Goal: Task Accomplishment & Management: Use online tool/utility

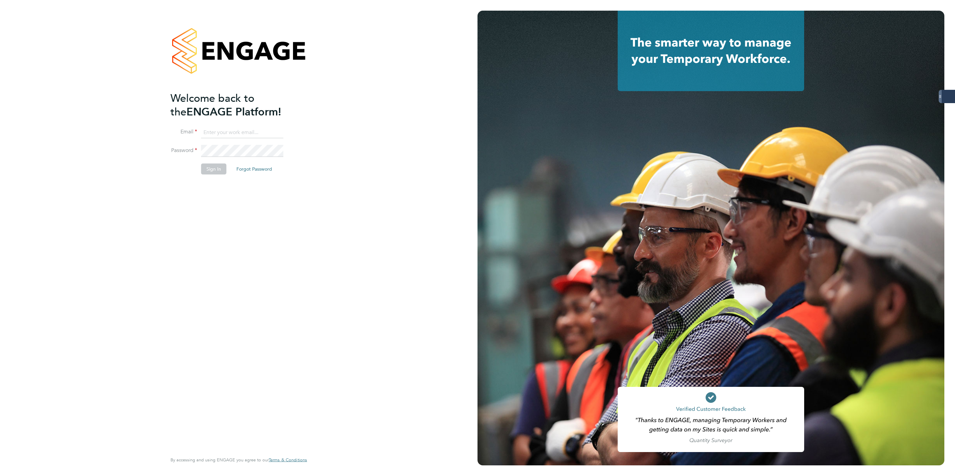
click at [243, 129] on input at bounding box center [242, 133] width 82 height 12
type input "george.westhead@servicecare.org.uk"
click at [213, 172] on button "Sign In" at bounding box center [213, 169] width 25 height 11
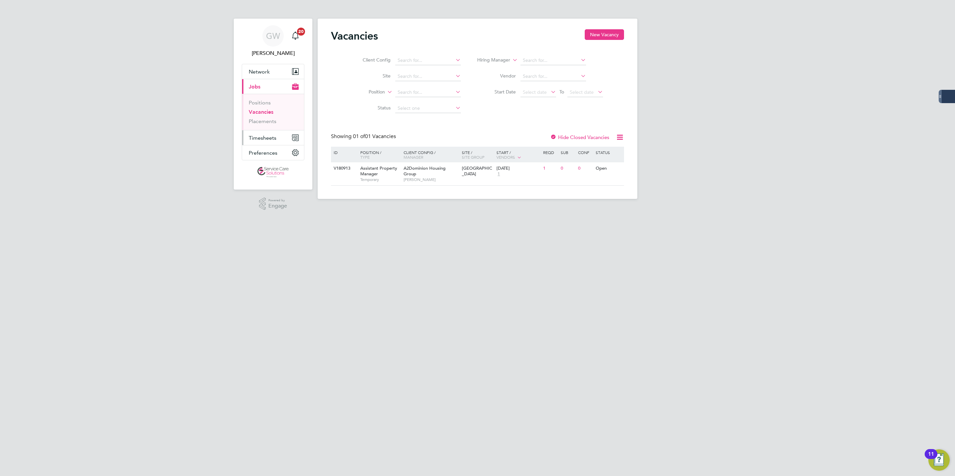
click at [266, 136] on span "Timesheets" at bounding box center [263, 138] width 28 height 6
click at [264, 111] on ul "Timesheets Expenses" at bounding box center [273, 122] width 62 height 27
click at [264, 115] on ul "Timesheets Expenses" at bounding box center [273, 122] width 62 height 27
drag, startPoint x: 264, startPoint y: 115, endPoint x: 421, endPoint y: 304, distance: 245.6
click at [265, 115] on link "Timesheets" at bounding box center [263, 118] width 28 height 6
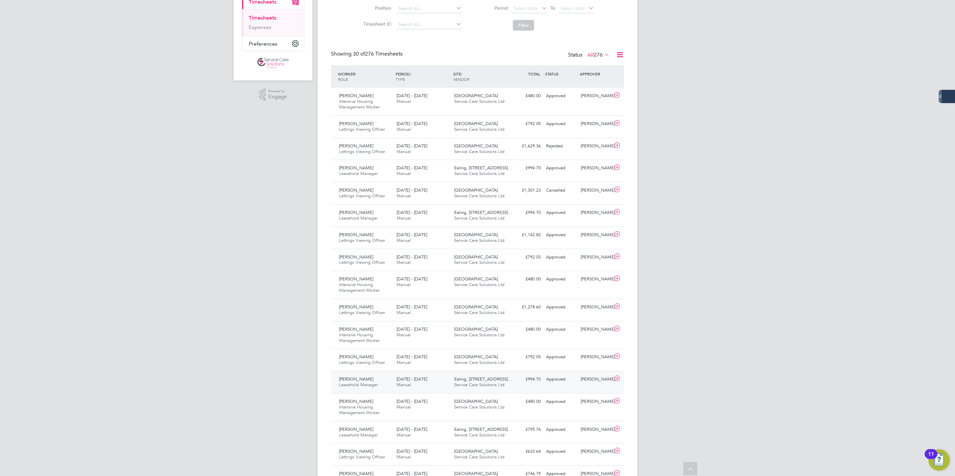
click at [432, 390] on div "[DATE] - [DATE] Manual" at bounding box center [423, 382] width 58 height 17
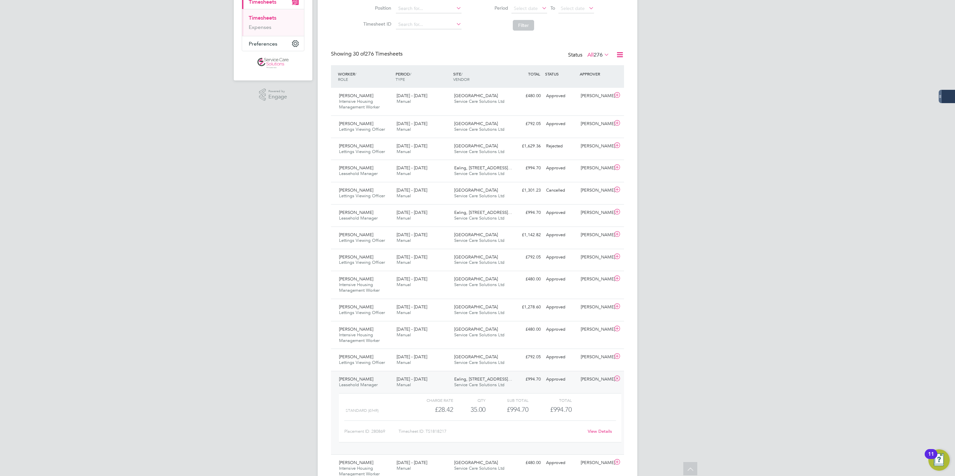
click at [617, 380] on icon at bounding box center [617, 378] width 8 height 5
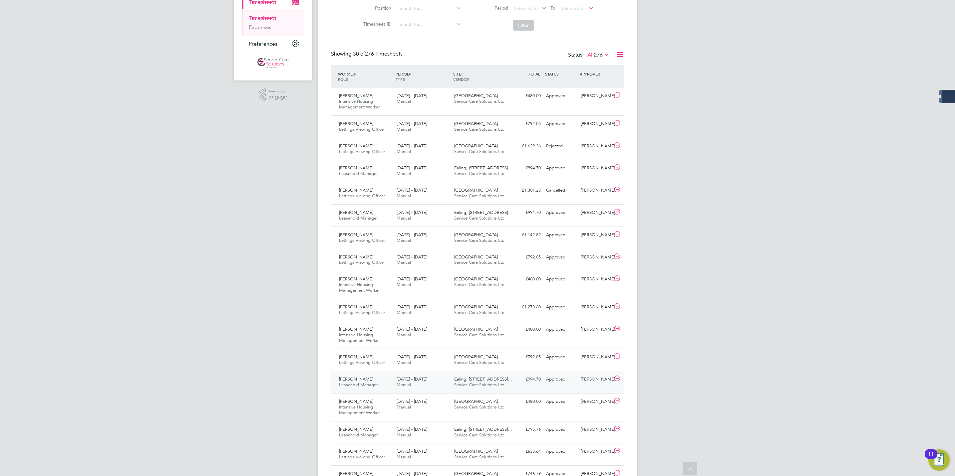
click at [470, 382] on span "Ealing, [STREET_ADDRESS]…" at bounding box center [483, 380] width 58 height 6
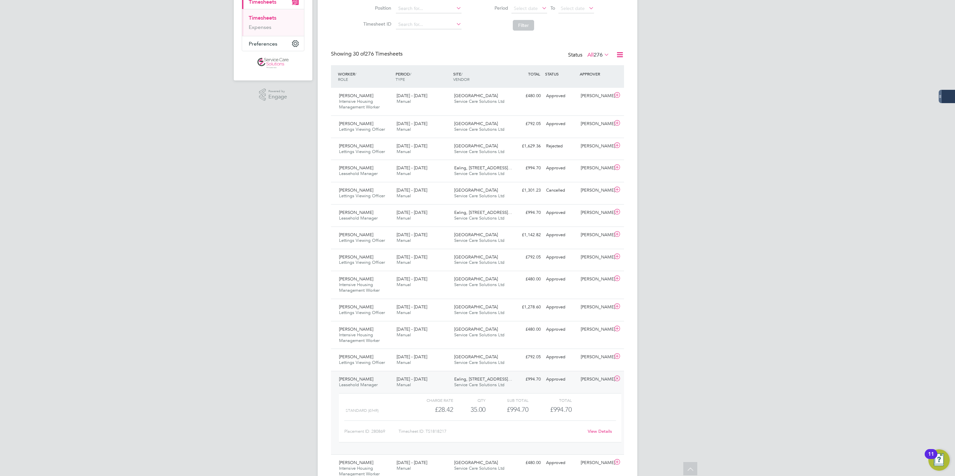
click at [360, 387] on span "Leasehold Manager" at bounding box center [358, 385] width 39 height 6
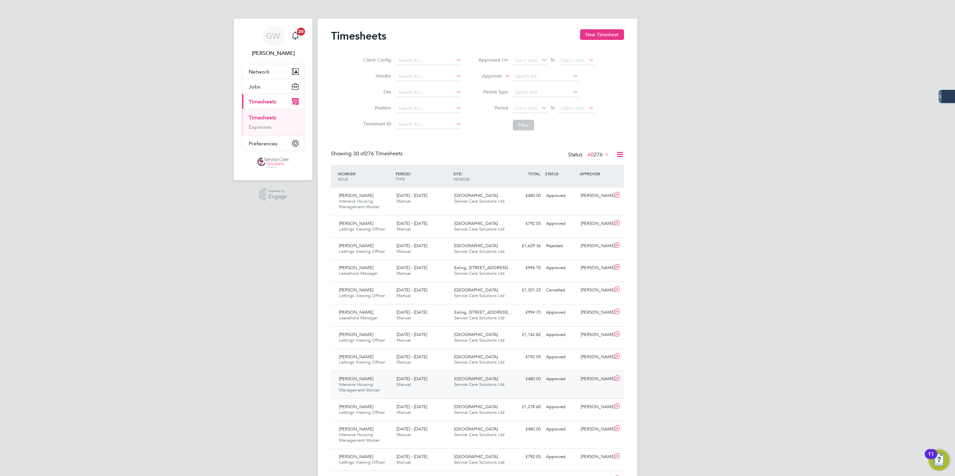
click at [375, 390] on span "Intensive Housing Management Worker" at bounding box center [359, 387] width 41 height 11
